Goal: Find specific page/section: Find specific page/section

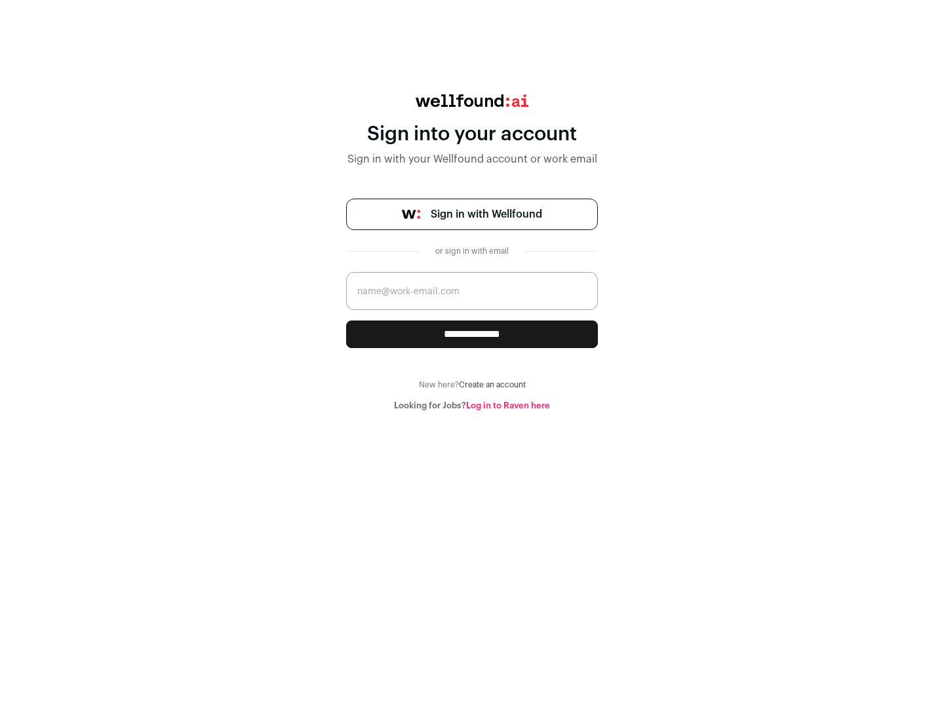
click at [486, 214] on span "Sign in with Wellfound" at bounding box center [486, 215] width 111 height 16
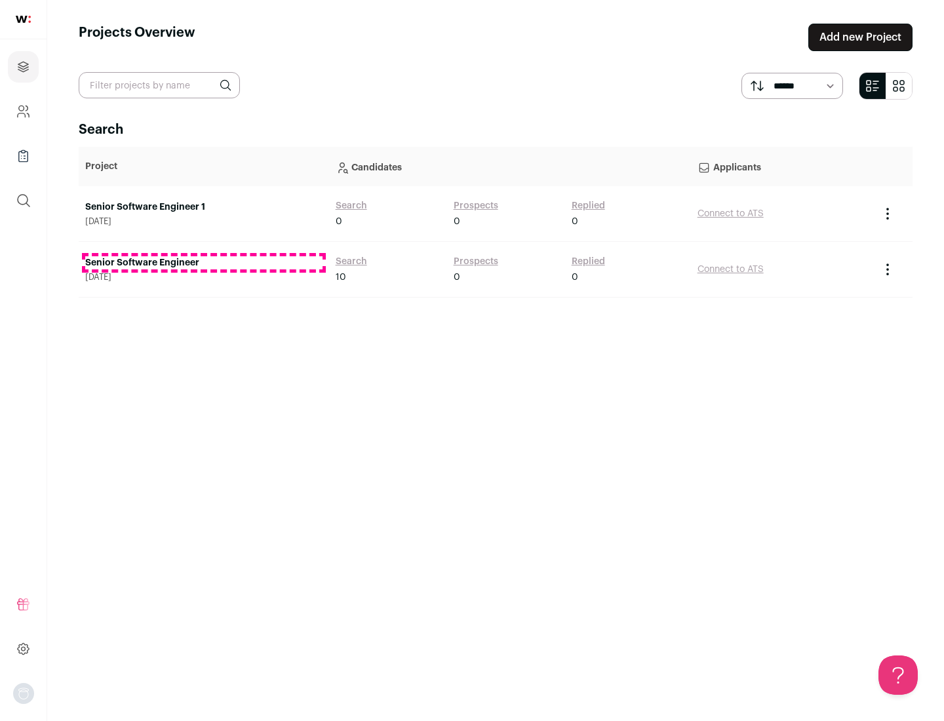
click at [203, 263] on link "Senior Software Engineer" at bounding box center [203, 262] width 237 height 13
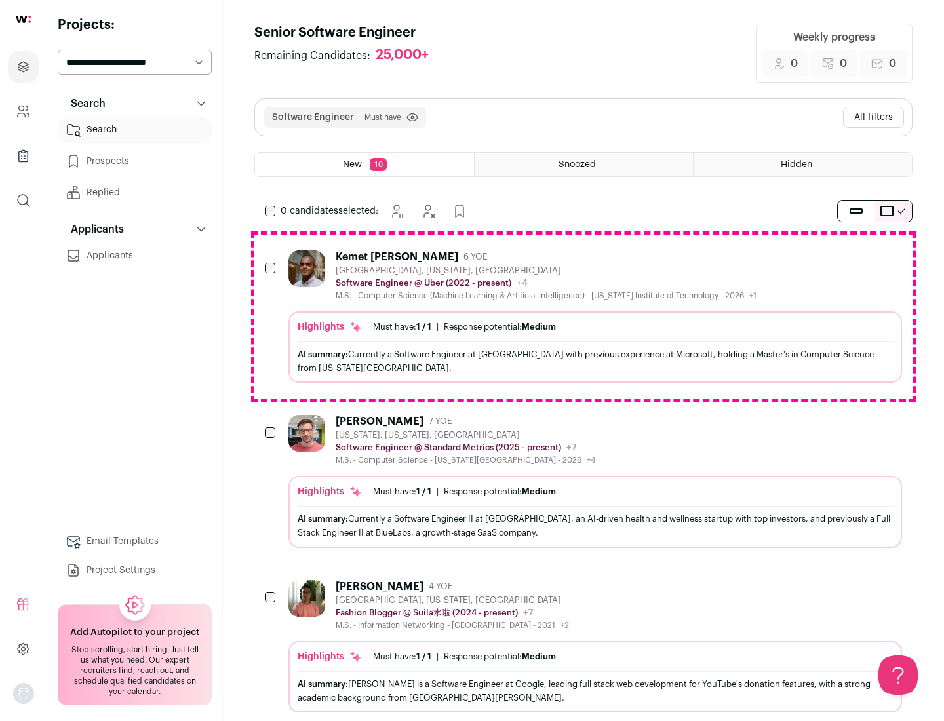
click at [584, 317] on div "Highlights Must have: 1 / 1 How many must haves have been fulfilled? | Response…" at bounding box center [596, 346] width 614 height 71
